Goal: Information Seeking & Learning: Learn about a topic

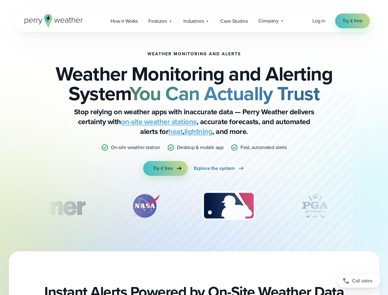
click at [194, 148] on p "Desktop & mobile app" at bounding box center [200, 147] width 46 height 7
click at [194, 21] on span "Industries" at bounding box center [193, 21] width 20 height 7
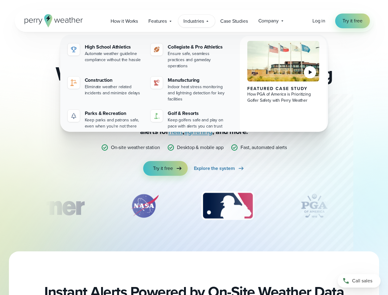
click at [194, 206] on div "slideshow" at bounding box center [193, 206] width 297 height 31
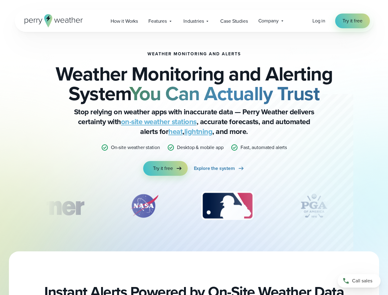
click at [0, 206] on div "Weather Monitoring and Alerts Weather Monitoring and Alerting System You Can Ac…" at bounding box center [194, 141] width 388 height 219
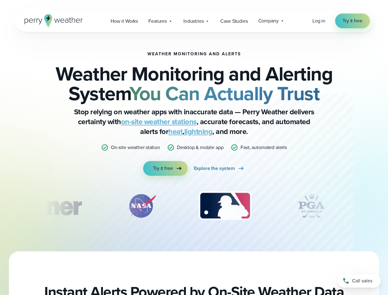
click at [0, 206] on div "Weather Monitoring and Alerts Weather Monitoring and Alerting System You Can Ac…" at bounding box center [194, 141] width 388 height 219
